Goal: Check status: Check status

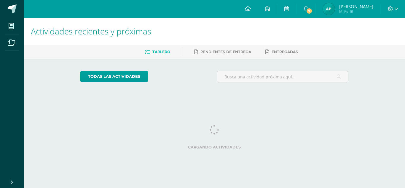
click at [335, 10] on img at bounding box center [329, 9] width 12 height 12
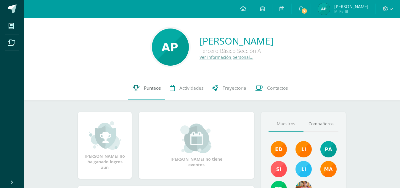
click at [144, 87] on span "Punteos" at bounding box center [152, 88] width 17 height 6
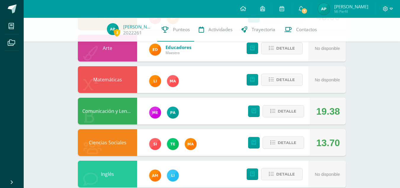
scroll to position [227, 0]
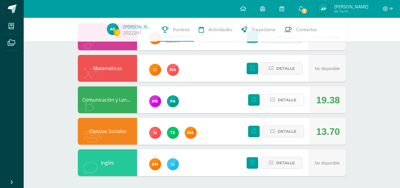
click at [296, 100] on span "Detalle" at bounding box center [287, 99] width 19 height 11
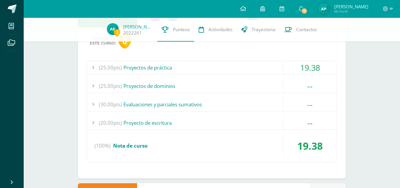
scroll to position [313, 0]
click at [247, 66] on div "(25.00pts) Proyectos de práctica" at bounding box center [212, 66] width 250 height 13
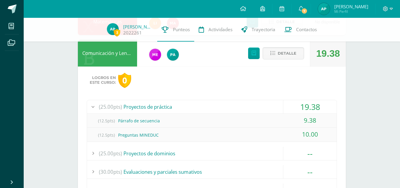
scroll to position [274, 0]
